Goal: Task Accomplishment & Management: Manage account settings

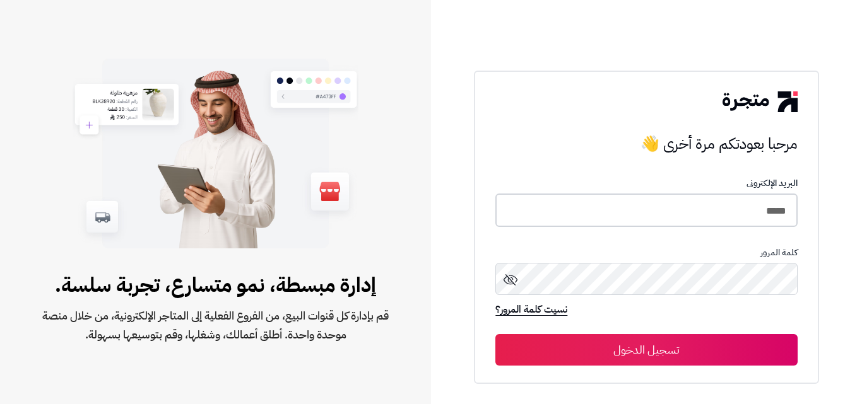
click at [762, 214] on input "*****" at bounding box center [646, 210] width 302 height 33
type input "*****"
click at [495, 334] on button "تسجيل الدخول" at bounding box center [646, 350] width 302 height 32
